Goal: Information Seeking & Learning: Learn about a topic

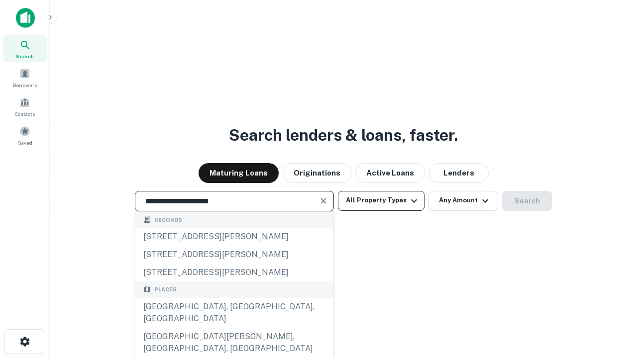
click at [234, 328] on div "[GEOGRAPHIC_DATA], [GEOGRAPHIC_DATA], [GEOGRAPHIC_DATA]" at bounding box center [234, 313] width 198 height 30
type input "**********"
click at [381, 201] on button "All Property Types" at bounding box center [381, 201] width 87 height 20
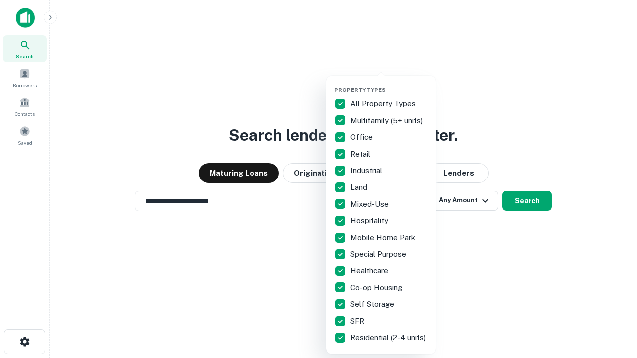
click at [389, 84] on button "button" at bounding box center [390, 84] width 110 height 0
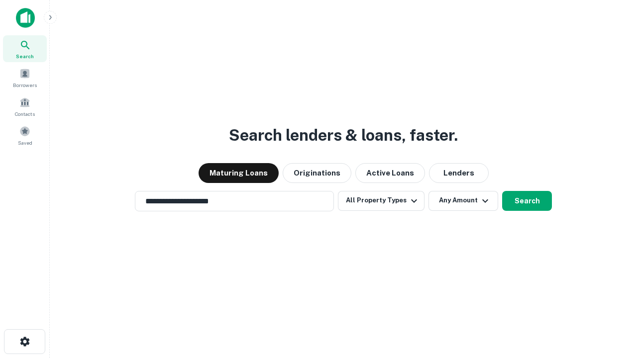
scroll to position [6, 120]
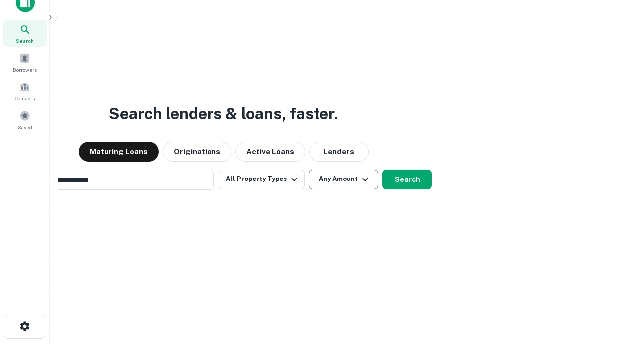
click at [309, 170] on button "Any Amount" at bounding box center [344, 180] width 70 height 20
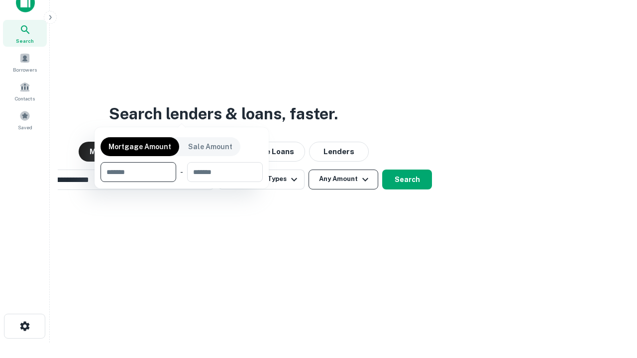
scroll to position [16, 0]
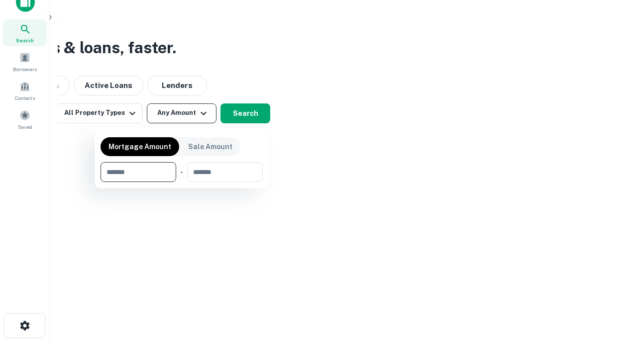
type input "*******"
click at [182, 182] on button "button" at bounding box center [182, 182] width 162 height 0
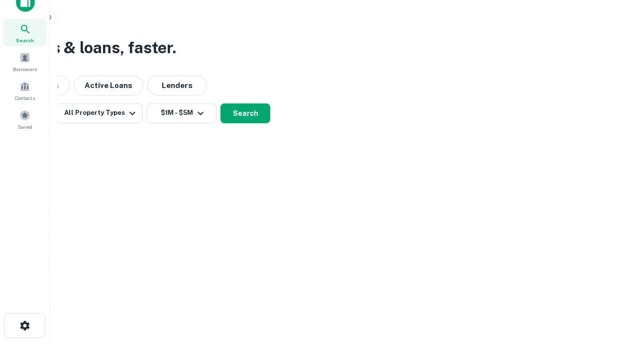
scroll to position [6, 184]
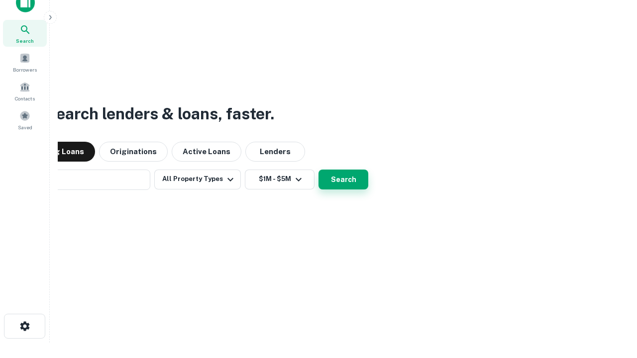
click at [319, 170] on button "Search" at bounding box center [344, 180] width 50 height 20
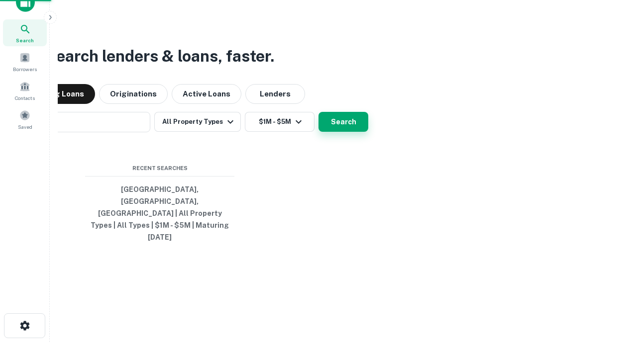
scroll to position [26, 282]
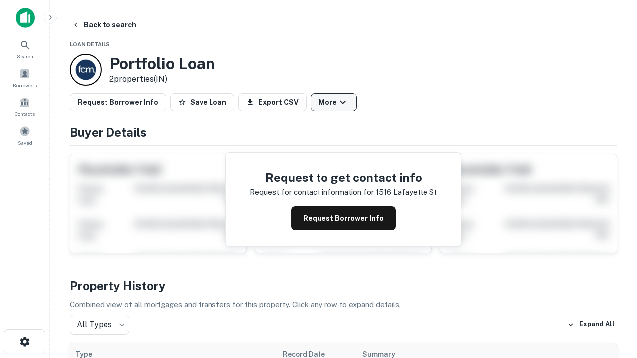
click at [334, 103] on button "More" at bounding box center [334, 103] width 46 height 18
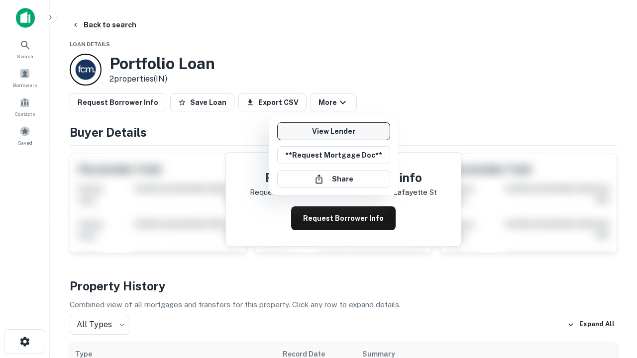
click at [334, 131] on link "View Lender" at bounding box center [333, 131] width 113 height 18
